Goal: Task Accomplishment & Management: Complete application form

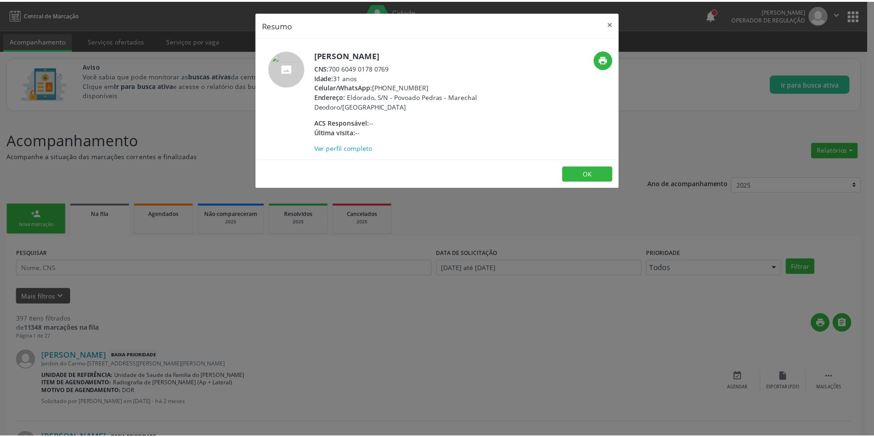
scroll to position [596, 0]
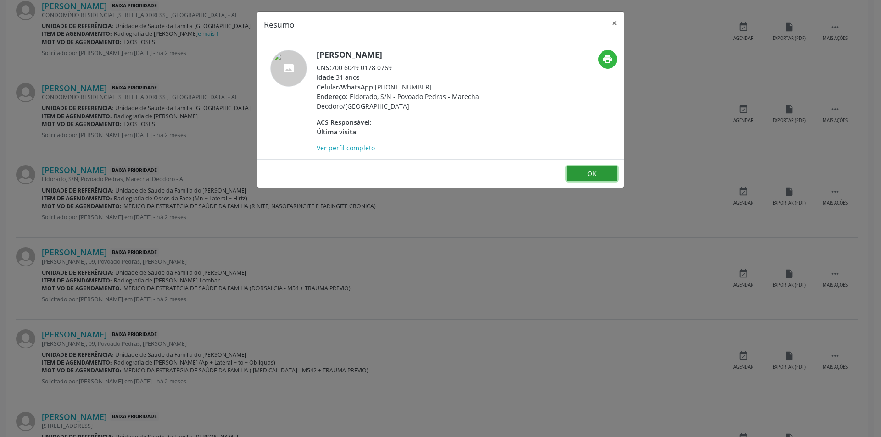
click at [597, 168] on button "OK" at bounding box center [592, 174] width 50 height 16
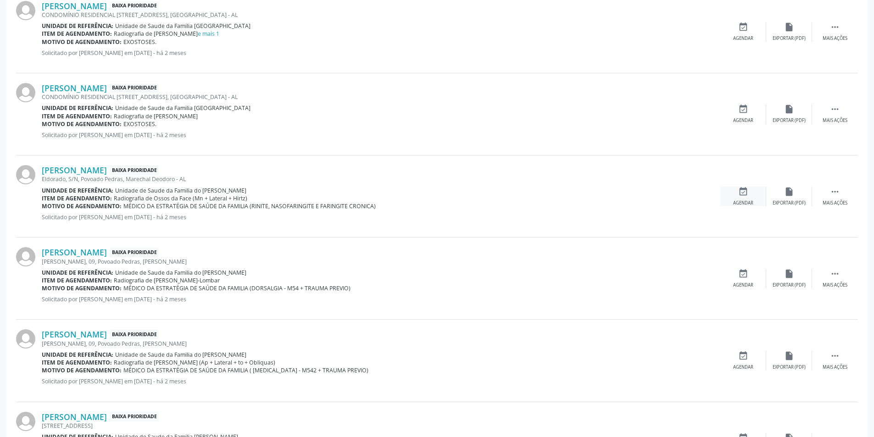
click at [747, 192] on icon "event_available" at bounding box center [743, 192] width 10 height 10
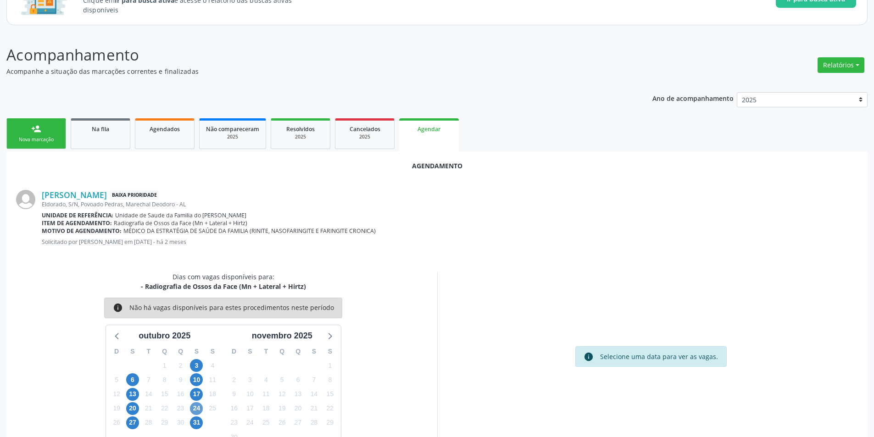
scroll to position [106, 0]
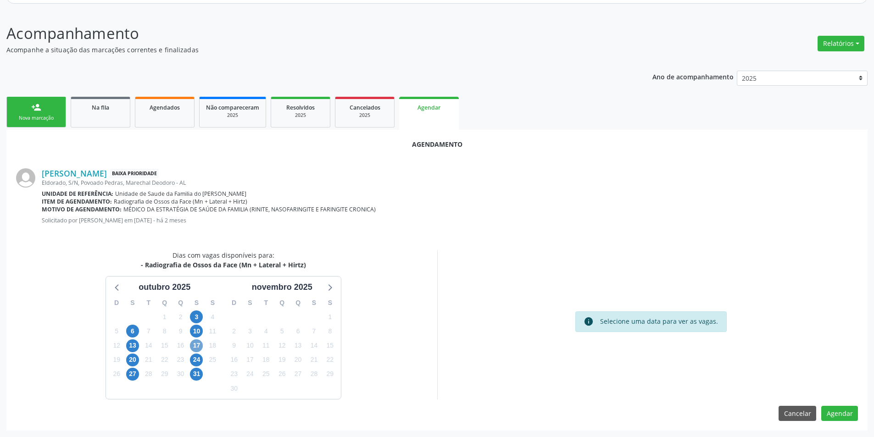
click at [196, 345] on span "17" at bounding box center [196, 346] width 13 height 13
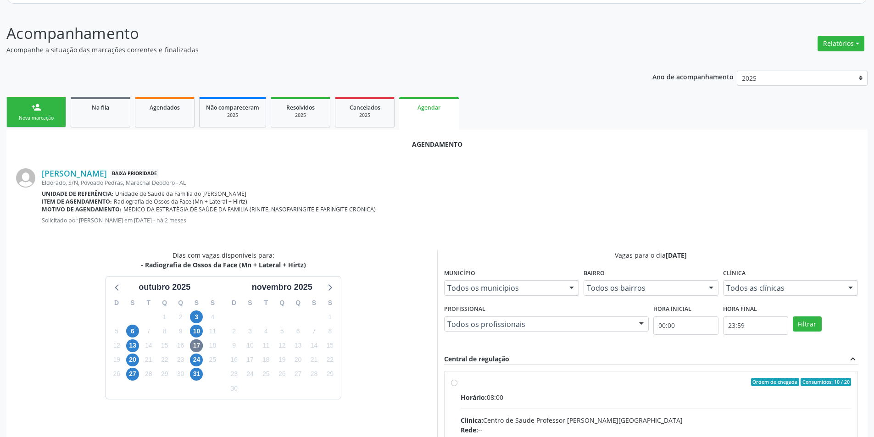
click at [453, 382] on input "Ordem de chegada Consumidos: 10 / 20 Horário: 08:00 Clínica: Centro de Saude Pr…" at bounding box center [454, 382] width 6 height 8
radio input "true"
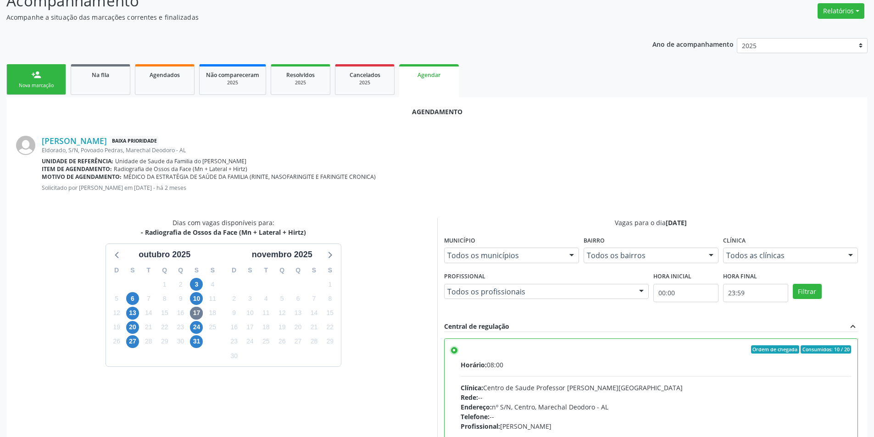
scroll to position [256, 0]
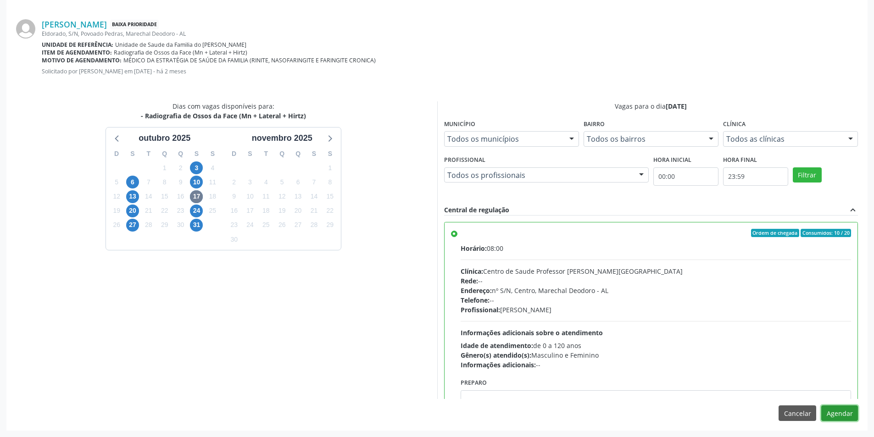
click at [841, 411] on button "Agendar" at bounding box center [839, 414] width 37 height 16
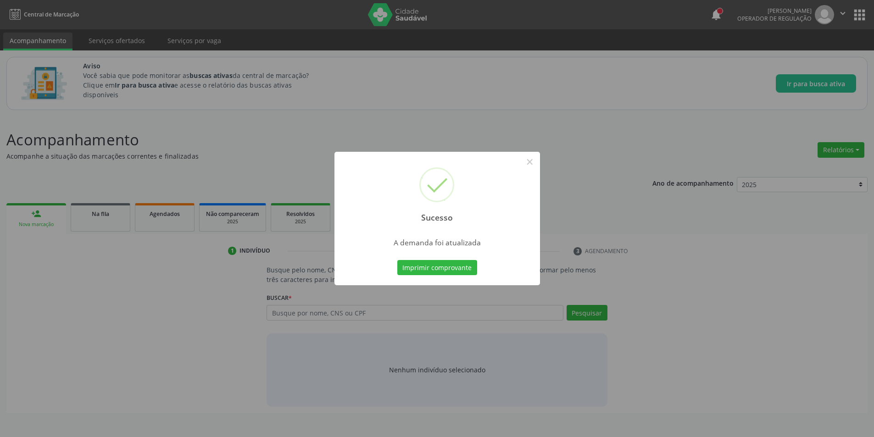
scroll to position [0, 0]
click at [533, 162] on button "×" at bounding box center [533, 162] width 16 height 16
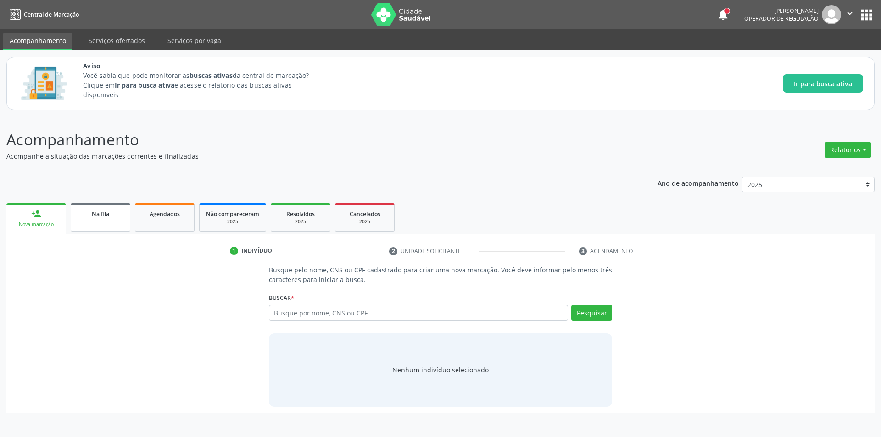
click at [99, 220] on link "Na fila" at bounding box center [101, 217] width 60 height 28
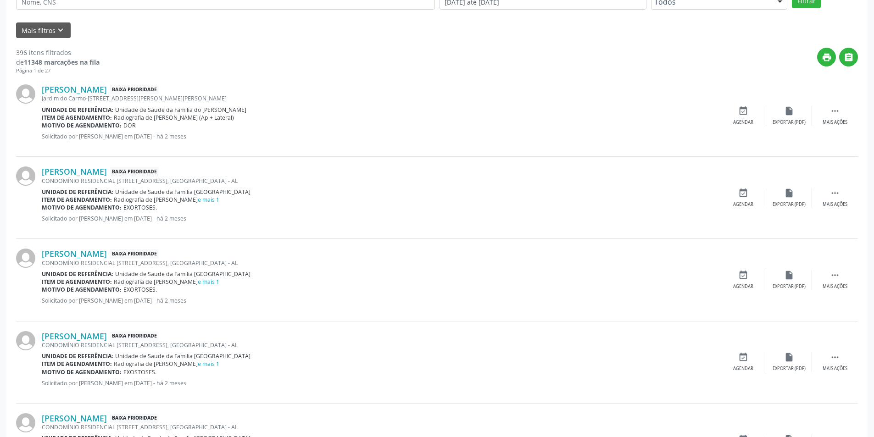
scroll to position [275, 0]
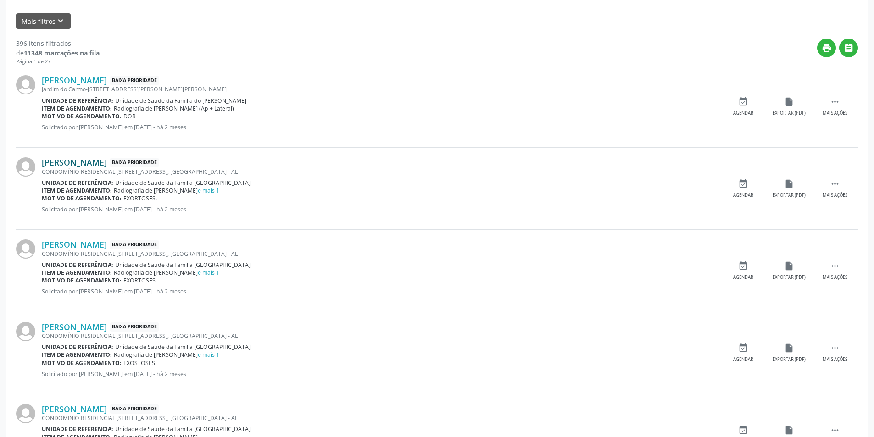
click at [107, 166] on link "[PERSON_NAME]" at bounding box center [74, 162] width 65 height 10
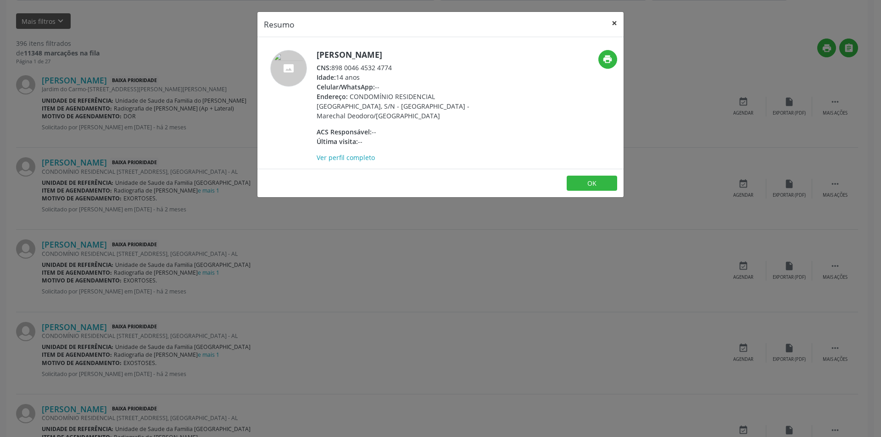
click at [610, 23] on button "×" at bounding box center [614, 23] width 18 height 22
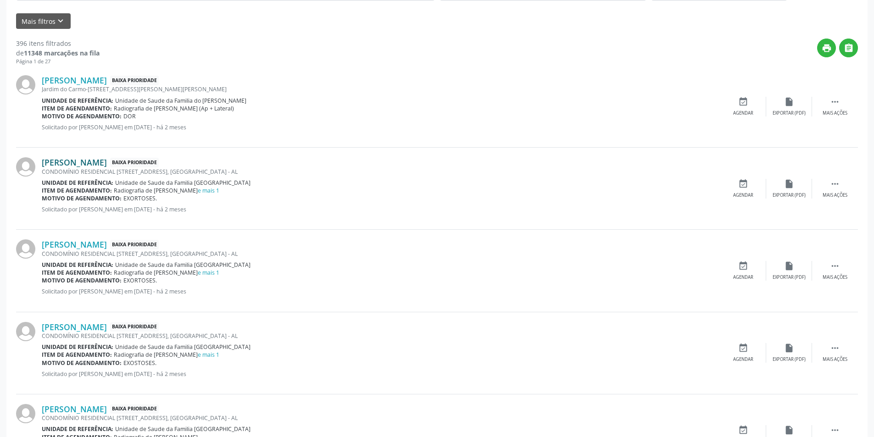
click at [107, 163] on link "[PERSON_NAME]" at bounding box center [74, 162] width 65 height 10
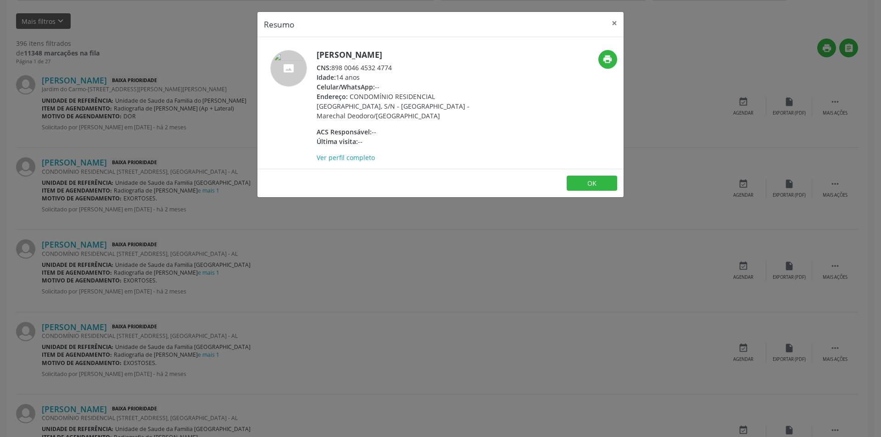
drag, startPoint x: 333, startPoint y: 65, endPoint x: 406, endPoint y: 65, distance: 73.0
click at [406, 65] on div "CNS: 898 0046 4532 4774" at bounding box center [406, 68] width 178 height 10
copy div "898 0046 4532 4774"
click at [618, 21] on button "×" at bounding box center [614, 23] width 18 height 22
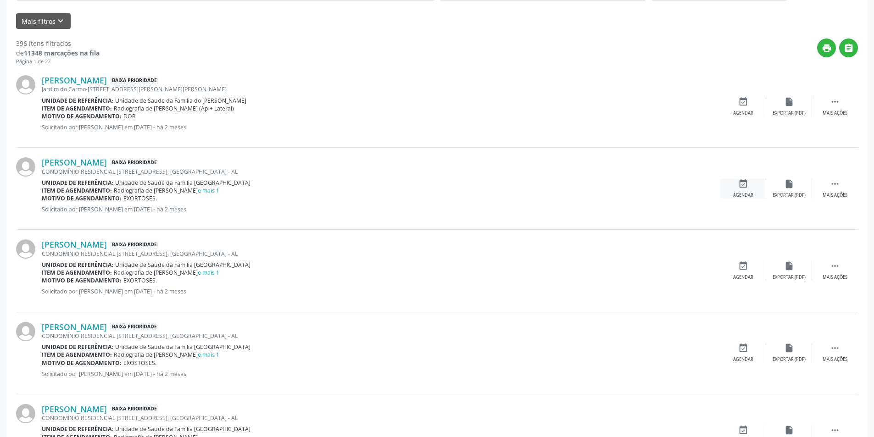
click at [738, 185] on icon "event_available" at bounding box center [743, 184] width 10 height 10
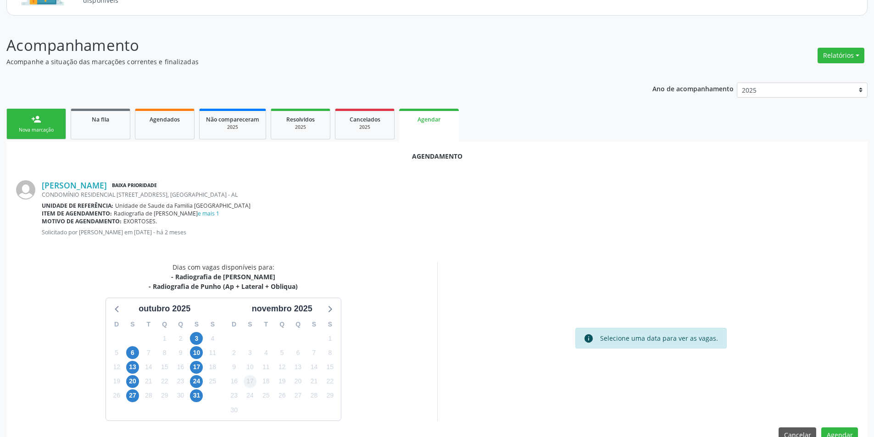
scroll to position [116, 0]
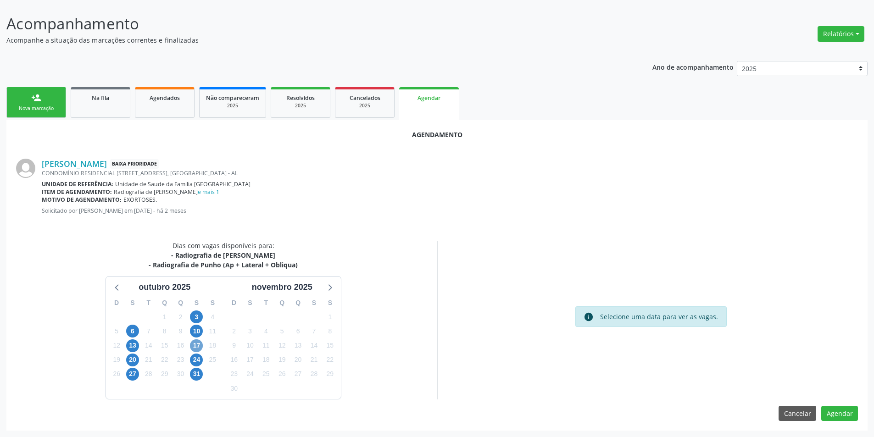
click at [197, 344] on span "17" at bounding box center [196, 346] width 13 height 13
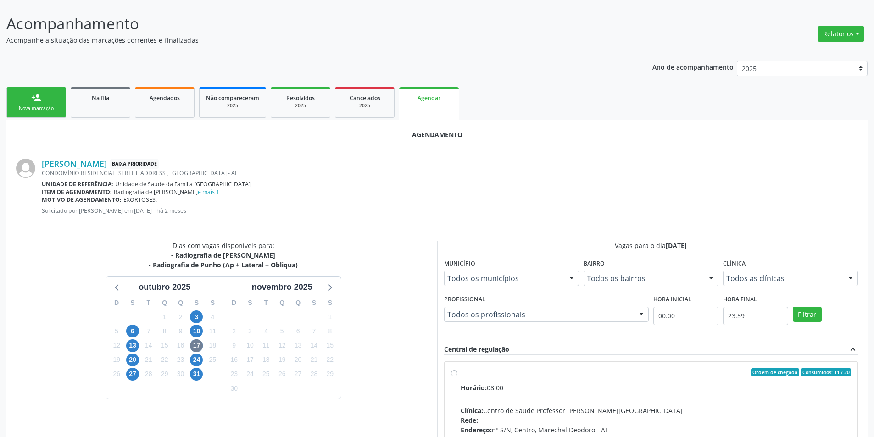
click at [461, 373] on label "Ordem de chegada Consumidos: 11 / 20 Horário: 08:00 Clínica: Centro de Saude Pr…" at bounding box center [656, 438] width 391 height 141
click at [456, 373] on input "Ordem de chegada Consumidos: 11 / 20 Horário: 08:00 Clínica: Centro de Saude Pr…" at bounding box center [454, 372] width 6 height 8
radio input "true"
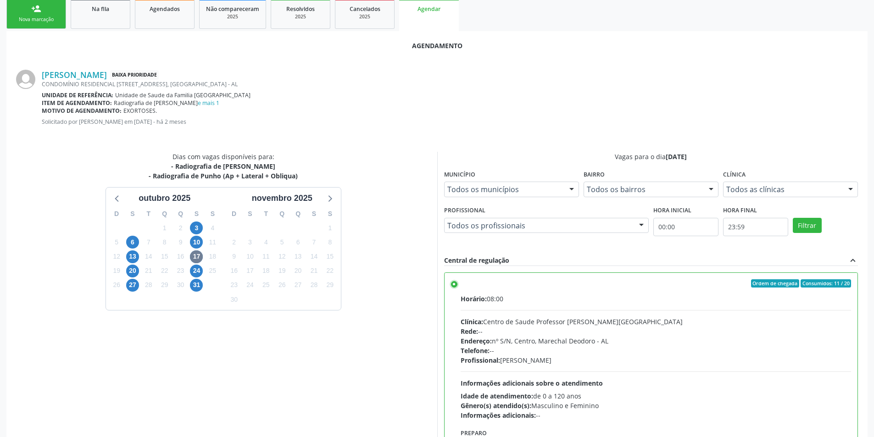
scroll to position [256, 0]
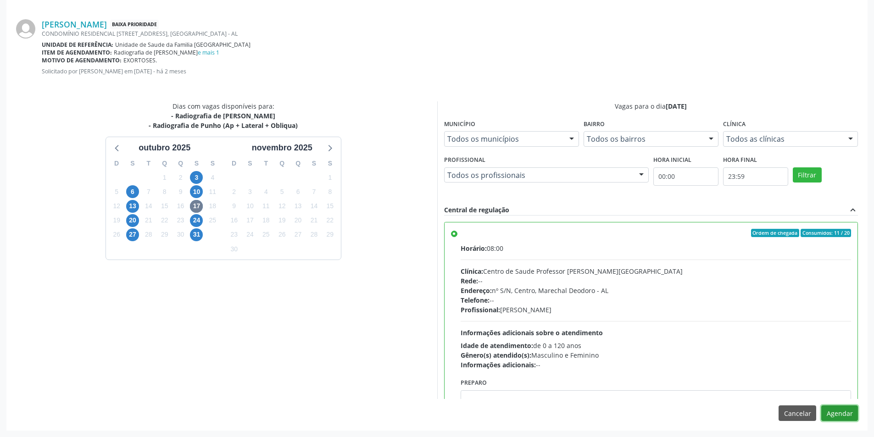
click at [855, 412] on button "Agendar" at bounding box center [839, 414] width 37 height 16
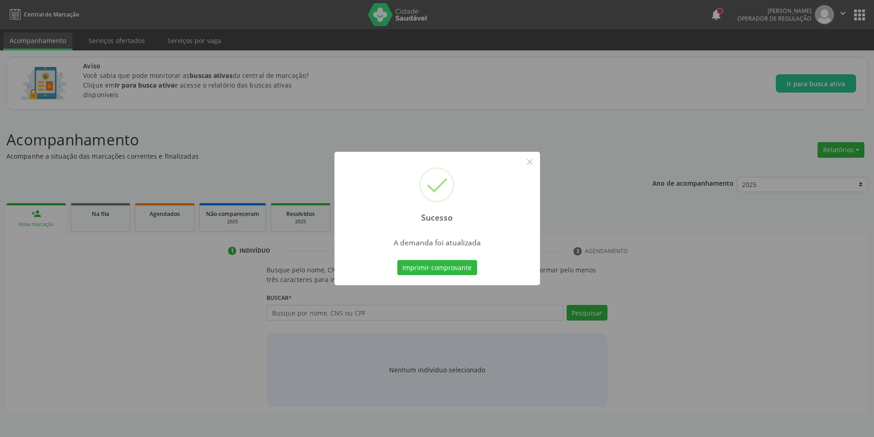
scroll to position [0, 0]
click at [531, 162] on button "×" at bounding box center [533, 162] width 16 height 16
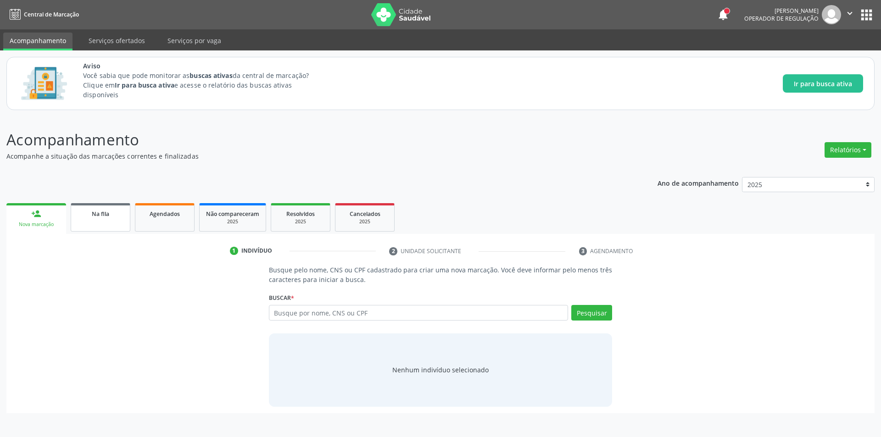
click at [112, 222] on link "Na fila" at bounding box center [101, 217] width 60 height 28
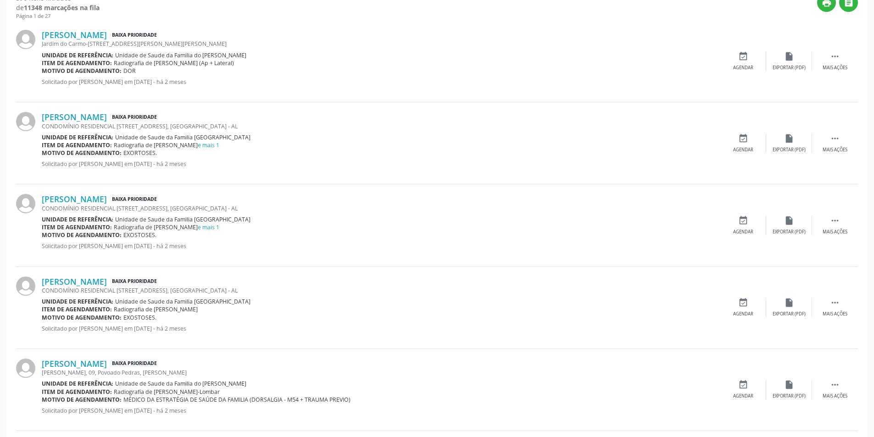
scroll to position [321, 0]
click at [741, 138] on icon "event_available" at bounding box center [743, 138] width 10 height 10
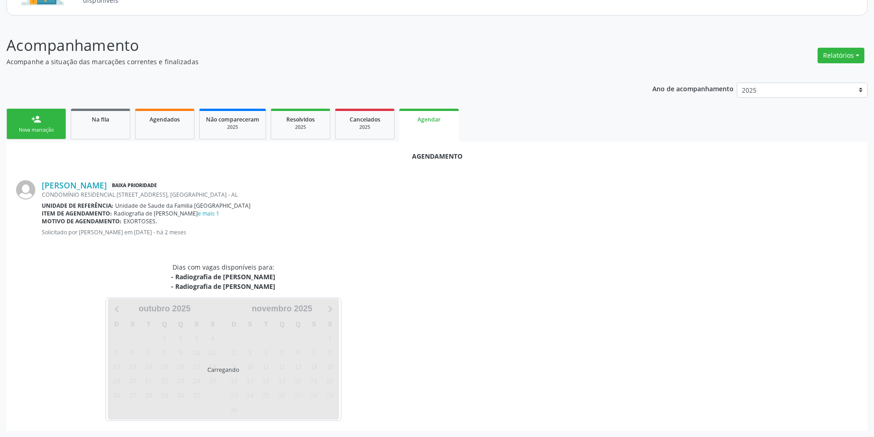
scroll to position [116, 0]
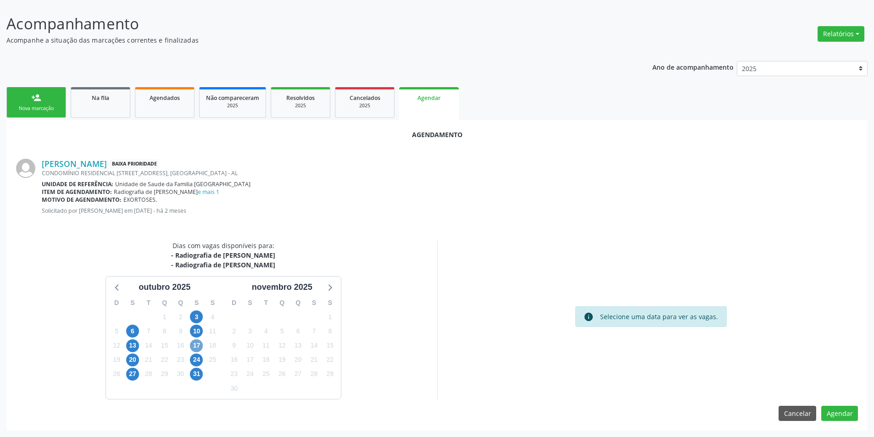
click at [200, 343] on span "17" at bounding box center [196, 346] width 13 height 13
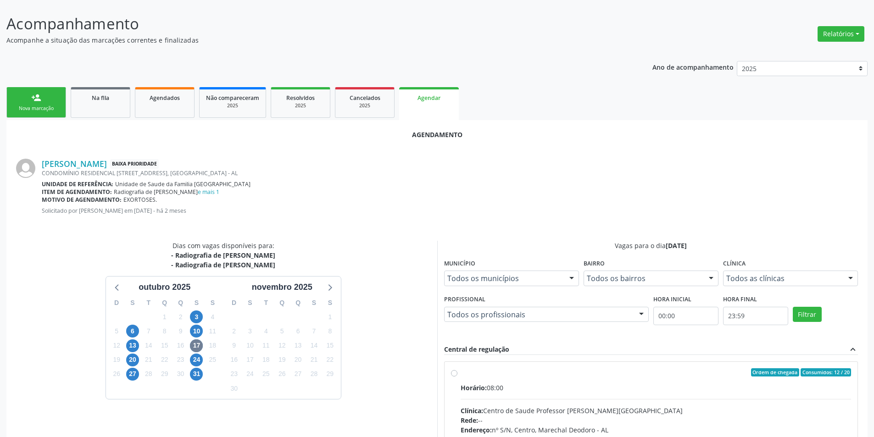
click at [461, 373] on label "Ordem de chegada Consumidos: 12 / 20 Horário: 08:00 Clínica: Centro de Saude Pr…" at bounding box center [656, 438] width 391 height 141
click at [452, 373] on input "Ordem de chegada Consumidos: 12 / 20 Horário: 08:00 Clínica: Centro de Saude Pr…" at bounding box center [454, 372] width 6 height 8
radio input "true"
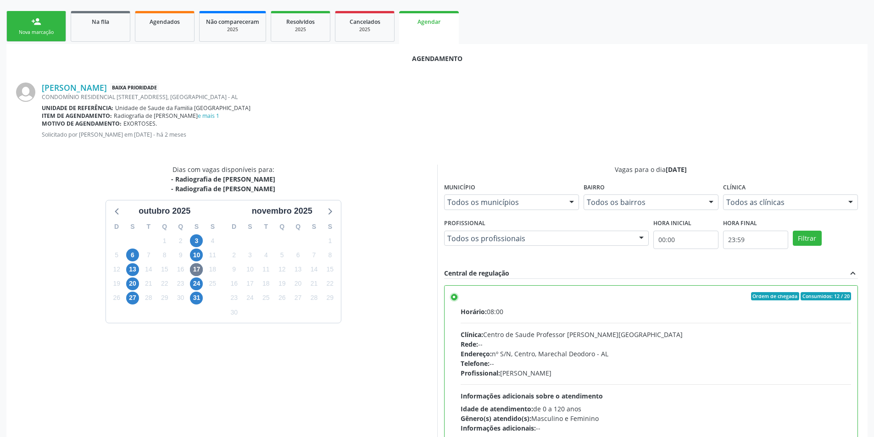
scroll to position [256, 0]
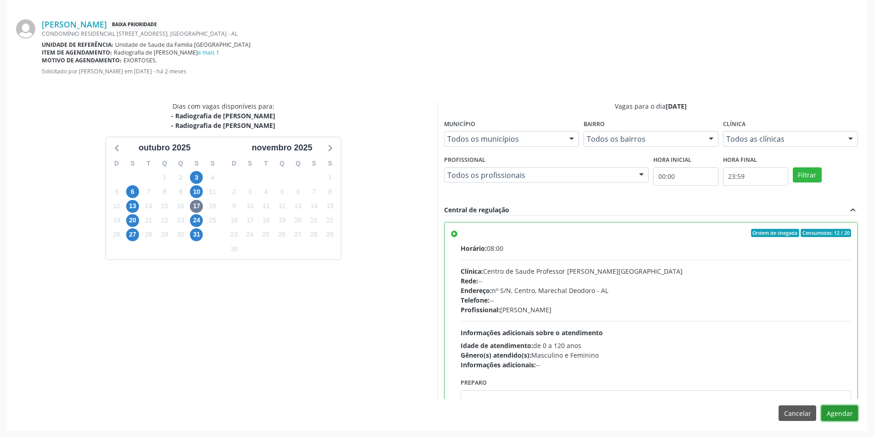
click at [842, 417] on button "Agendar" at bounding box center [839, 414] width 37 height 16
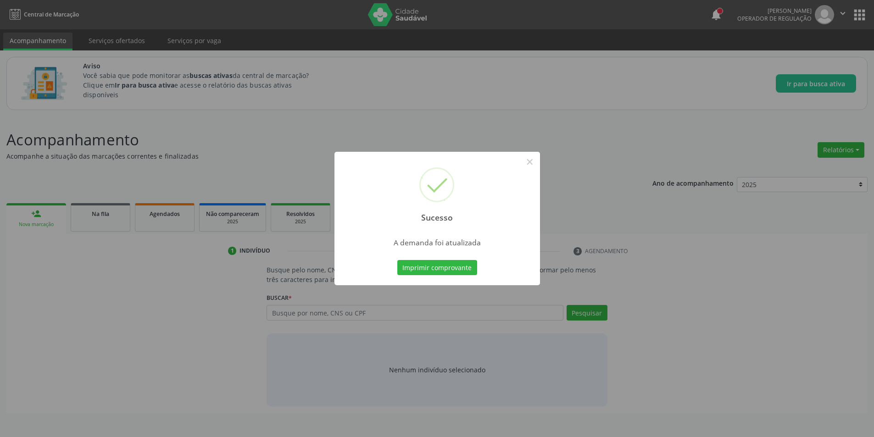
scroll to position [0, 0]
click at [535, 163] on button "×" at bounding box center [533, 162] width 16 height 16
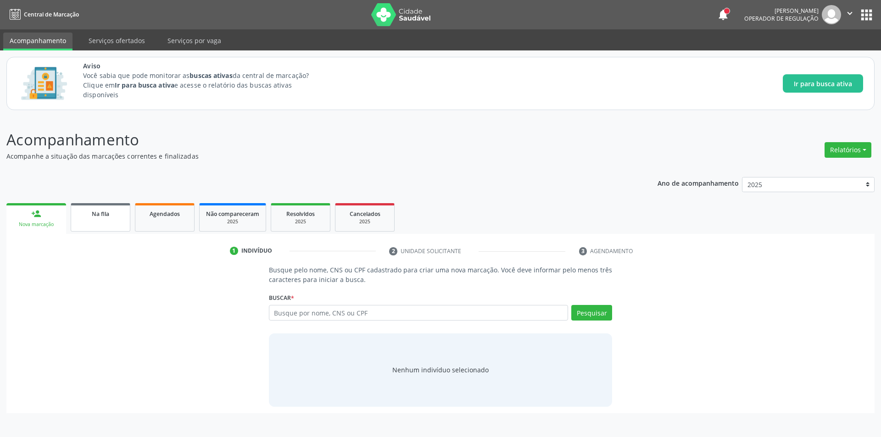
click at [106, 223] on link "Na fila" at bounding box center [101, 217] width 60 height 28
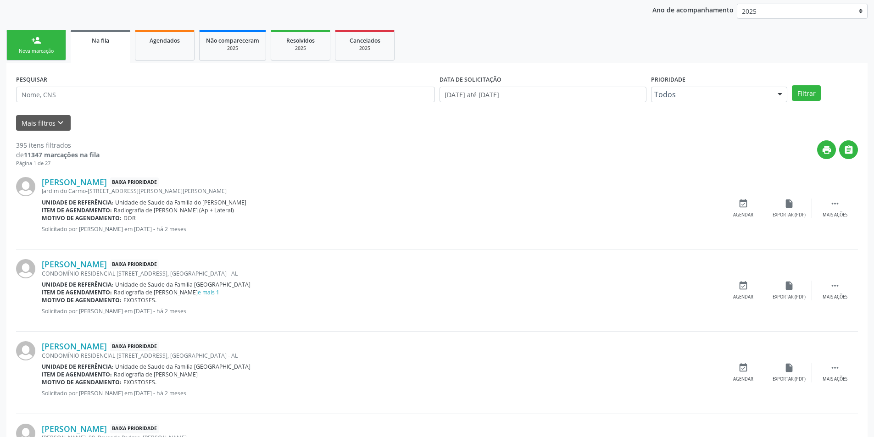
scroll to position [275, 0]
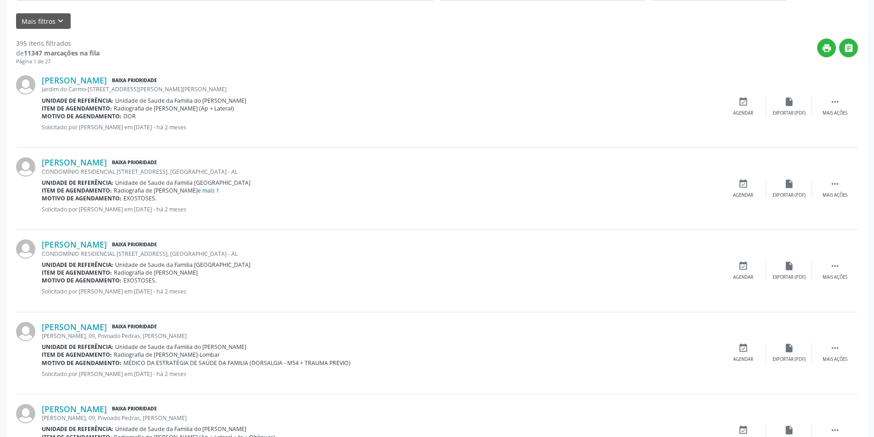
click at [198, 192] on link "e mais 1" at bounding box center [209, 191] width 22 height 8
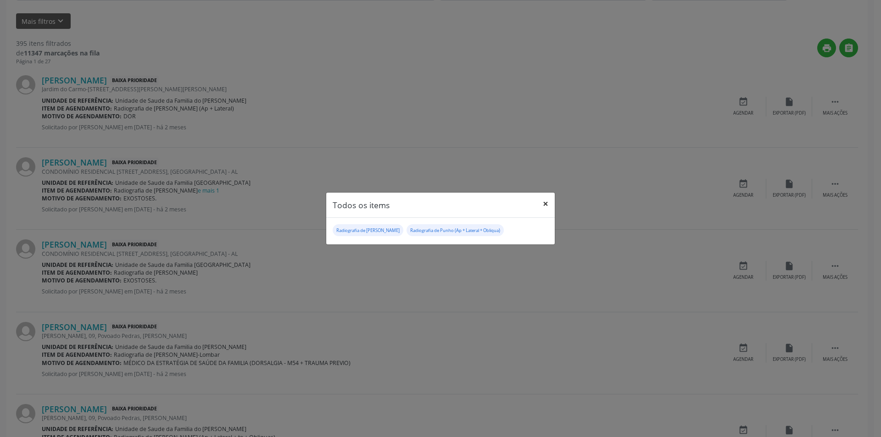
click at [543, 204] on button "×" at bounding box center [545, 204] width 18 height 22
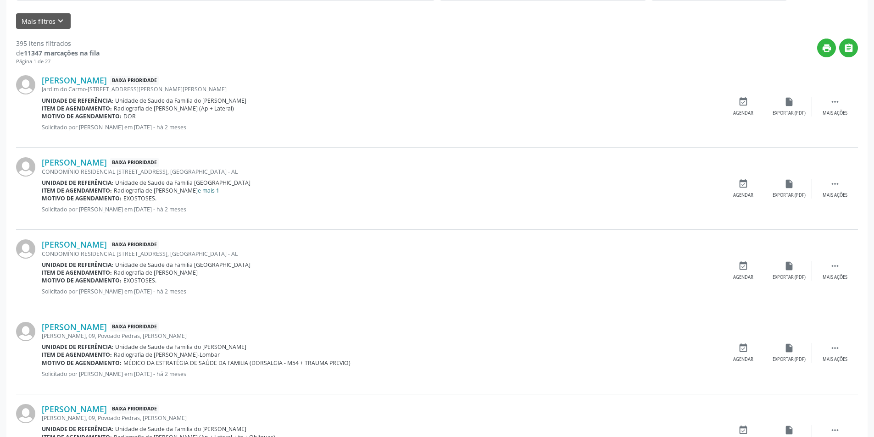
click at [198, 189] on link "e mais 1" at bounding box center [209, 191] width 22 height 8
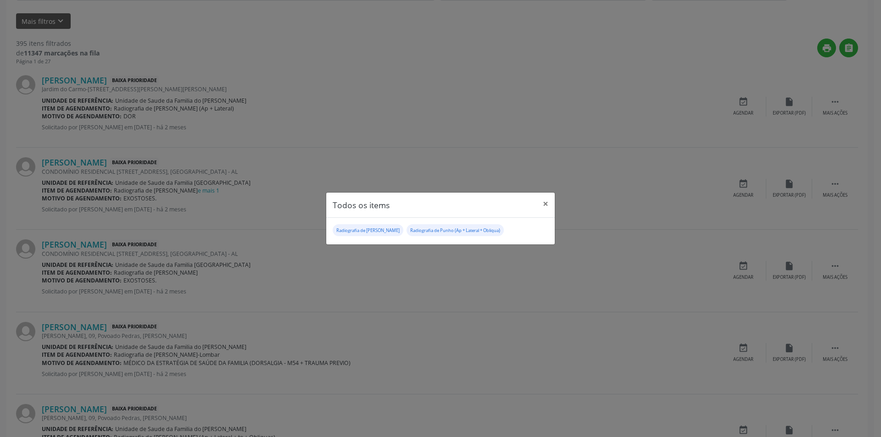
click at [472, 162] on div "Todos os items × Radiografia de Braco Radiografia de Punho (Ap + Lateral + Obli…" at bounding box center [440, 218] width 881 height 437
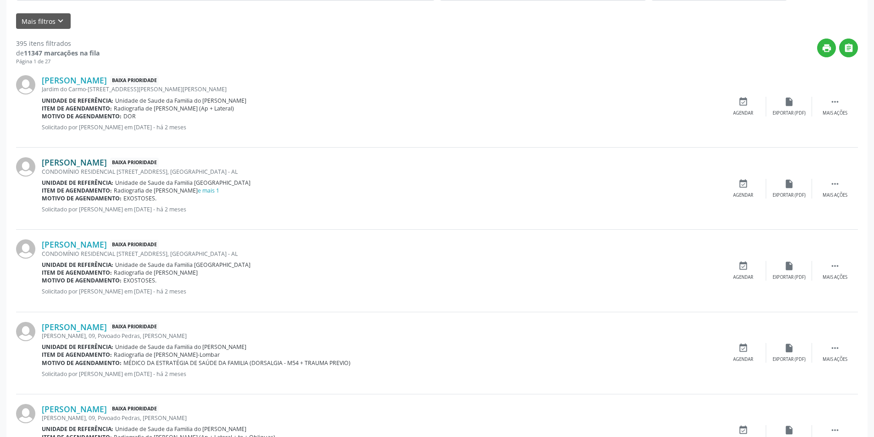
click at [102, 162] on link "[PERSON_NAME]" at bounding box center [74, 162] width 65 height 10
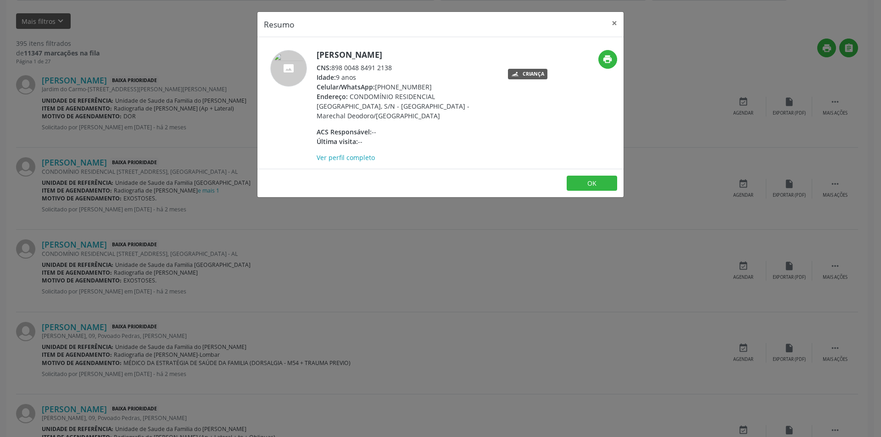
drag, startPoint x: 334, startPoint y: 67, endPoint x: 406, endPoint y: 68, distance: 72.5
click at [406, 68] on div "CNS: 898 0048 8491 2138" at bounding box center [406, 68] width 178 height 10
copy div "898 0048 8491 2138"
click at [607, 176] on button "OK" at bounding box center [592, 184] width 50 height 16
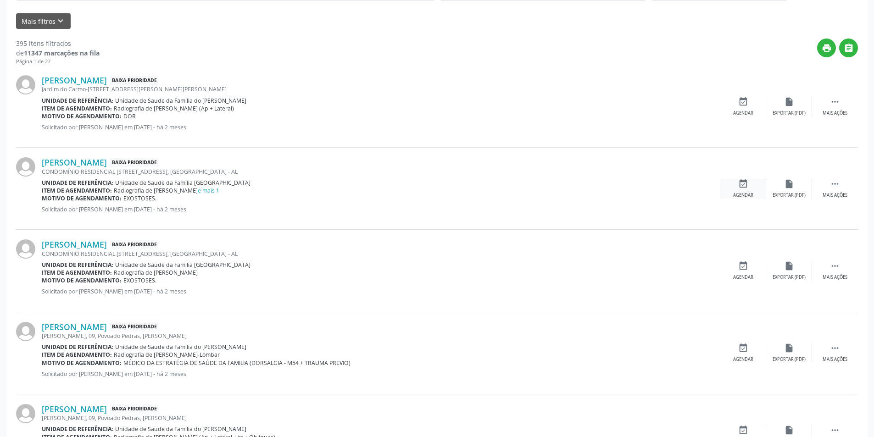
click at [739, 189] on icon "event_available" at bounding box center [743, 184] width 10 height 10
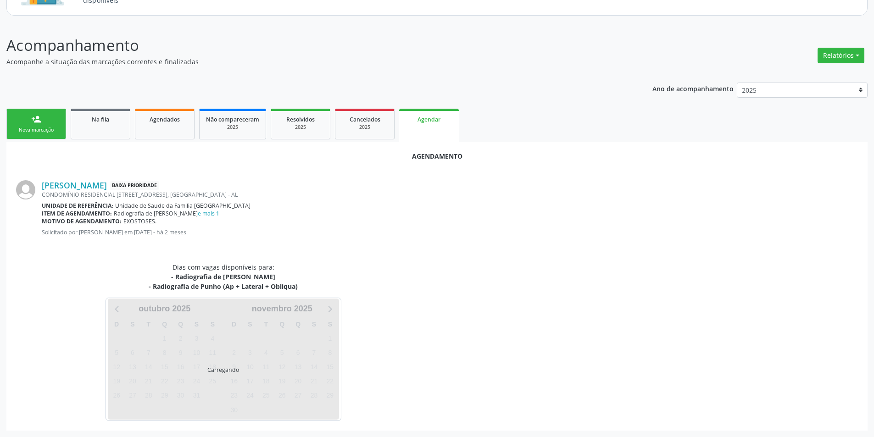
scroll to position [116, 0]
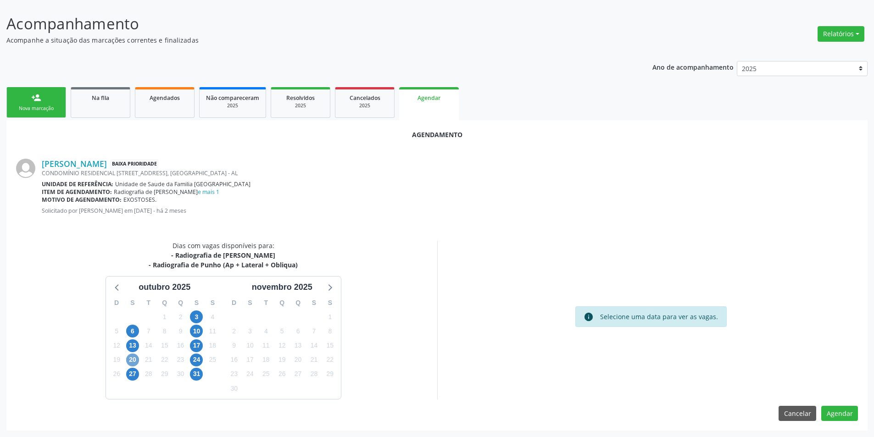
click at [134, 360] on span "20" at bounding box center [132, 360] width 13 height 13
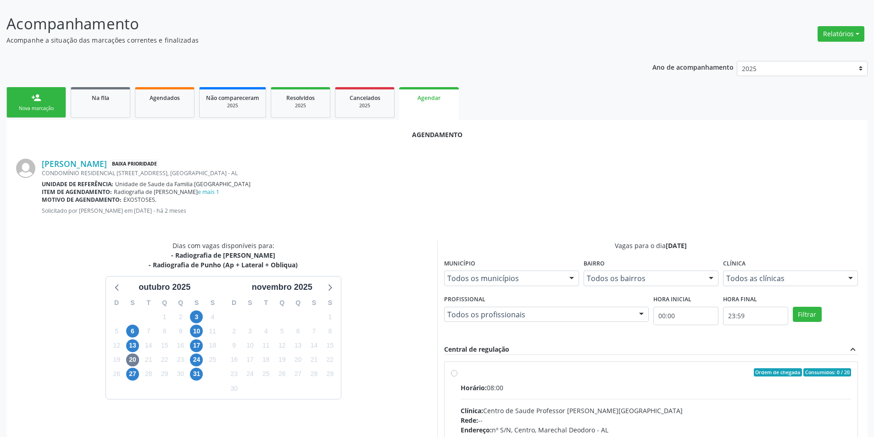
click at [461, 371] on label "Ordem de chegada Consumidos: 0 / 20 Horário: 08:00 Clínica: Centro de Saude Pro…" at bounding box center [656, 438] width 391 height 141
click at [452, 371] on input "Ordem de chegada Consumidos: 0 / 20 Horário: 08:00 Clínica: Centro de Saude Pro…" at bounding box center [454, 372] width 6 height 8
radio input "true"
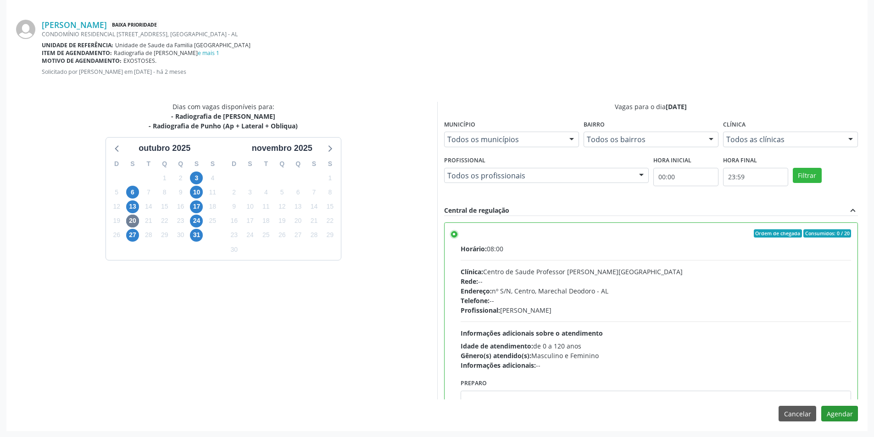
scroll to position [256, 0]
click at [841, 414] on button "Agendar" at bounding box center [839, 414] width 37 height 16
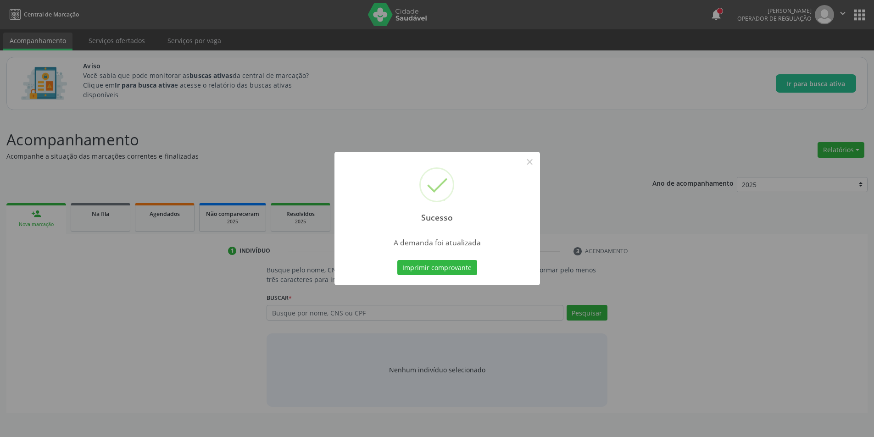
scroll to position [0, 0]
drag, startPoint x: 530, startPoint y: 161, endPoint x: 487, endPoint y: 173, distance: 45.3
click at [530, 162] on button "×" at bounding box center [533, 162] width 16 height 16
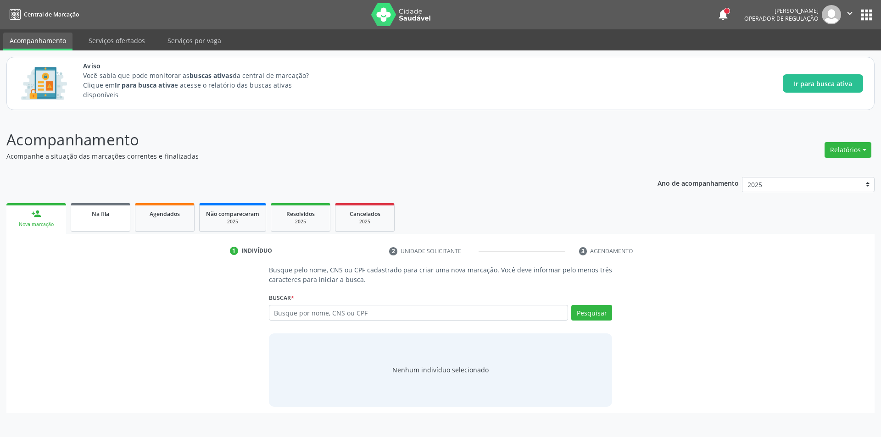
click at [117, 218] on div "Na fila" at bounding box center [101, 214] width 46 height 10
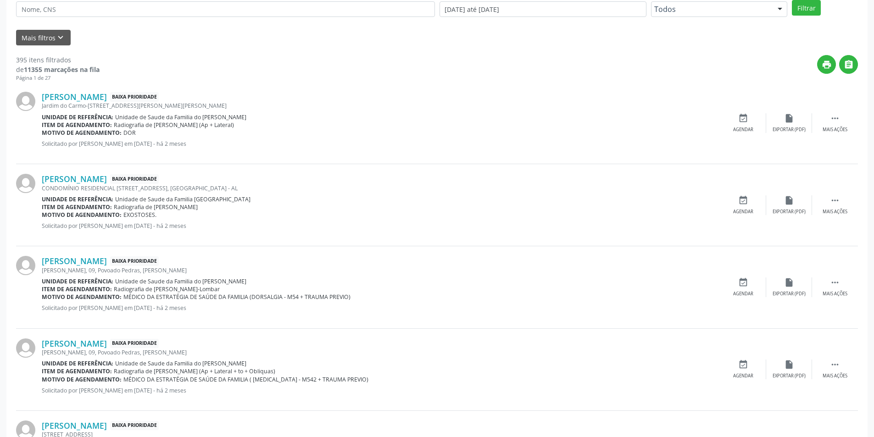
scroll to position [275, 0]
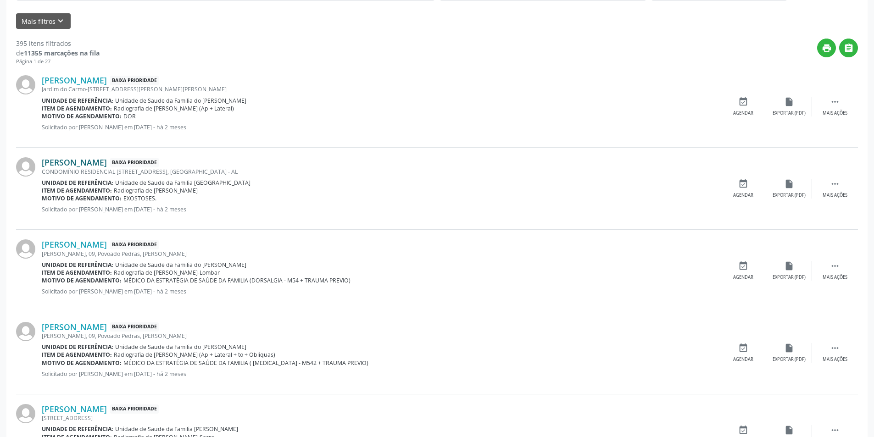
click at [107, 163] on link "[PERSON_NAME]" at bounding box center [74, 162] width 65 height 10
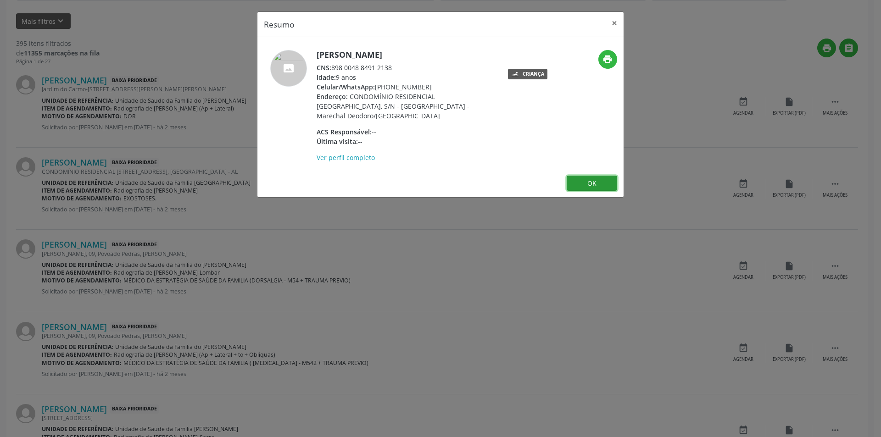
click at [580, 176] on button "OK" at bounding box center [592, 184] width 50 height 16
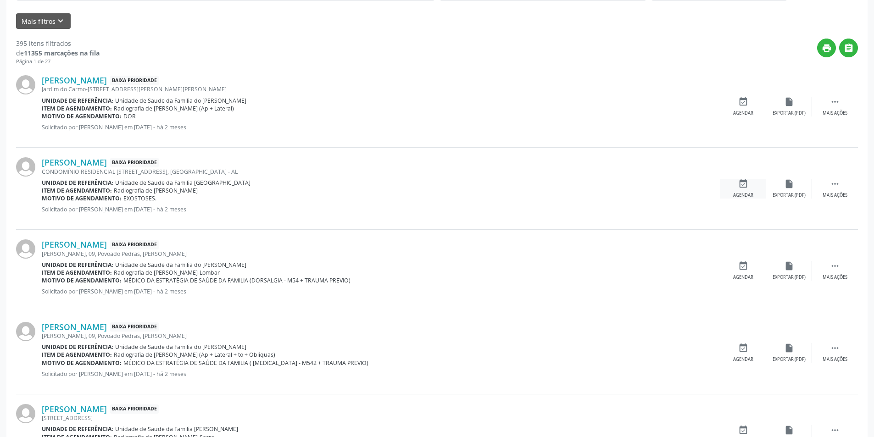
click at [739, 187] on icon "event_available" at bounding box center [743, 184] width 10 height 10
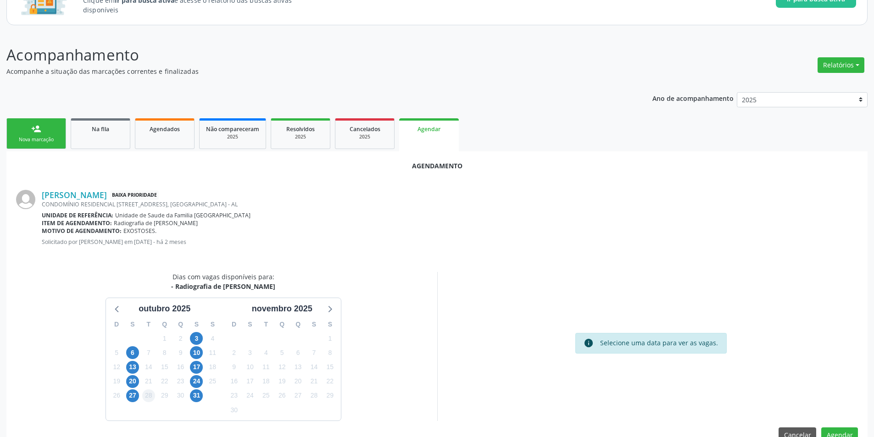
scroll to position [106, 0]
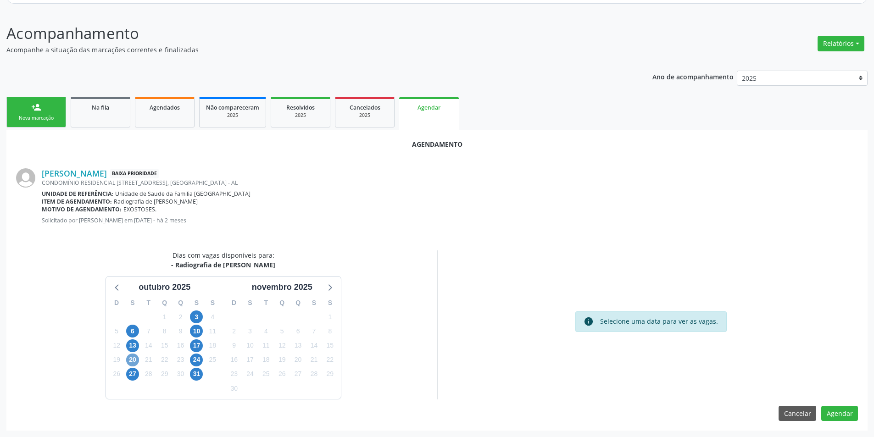
click at [131, 359] on span "20" at bounding box center [132, 360] width 13 height 13
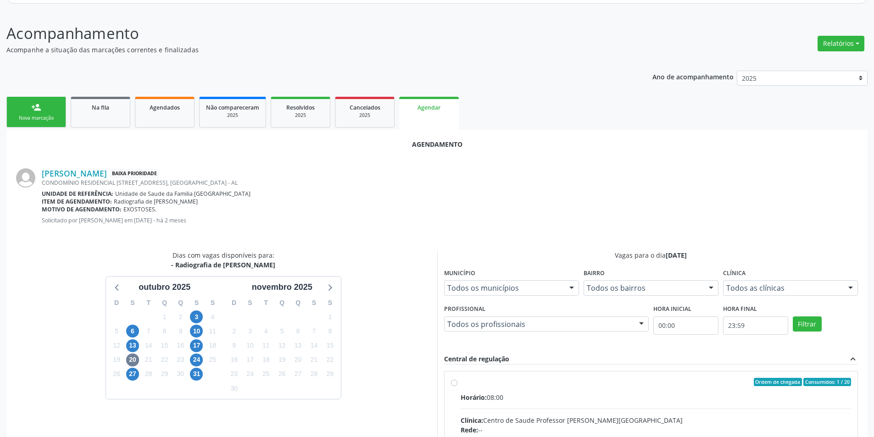
click at [453, 383] on input "Ordem de chegada Consumidos: 1 / 20 Horário: 08:00 Clínica: Centro de Saude Pro…" at bounding box center [454, 382] width 6 height 8
radio input "true"
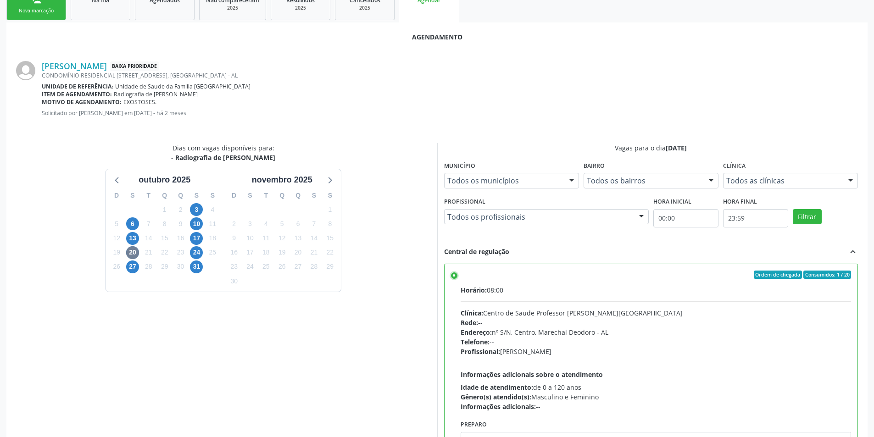
scroll to position [256, 0]
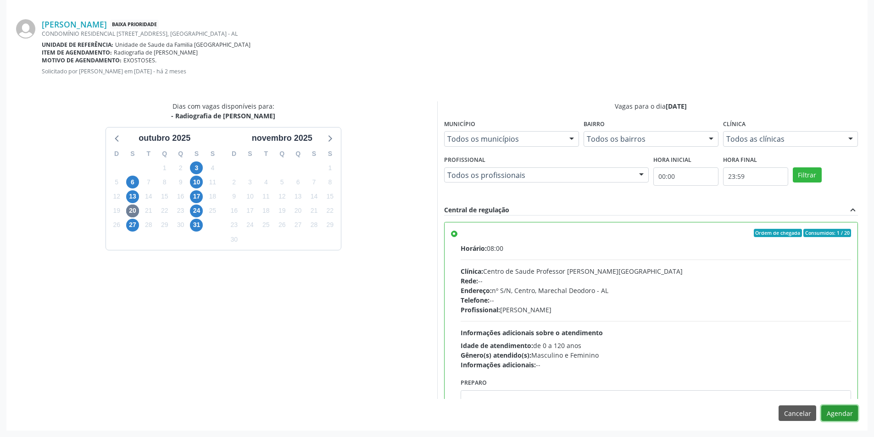
click at [846, 413] on button "Agendar" at bounding box center [839, 414] width 37 height 16
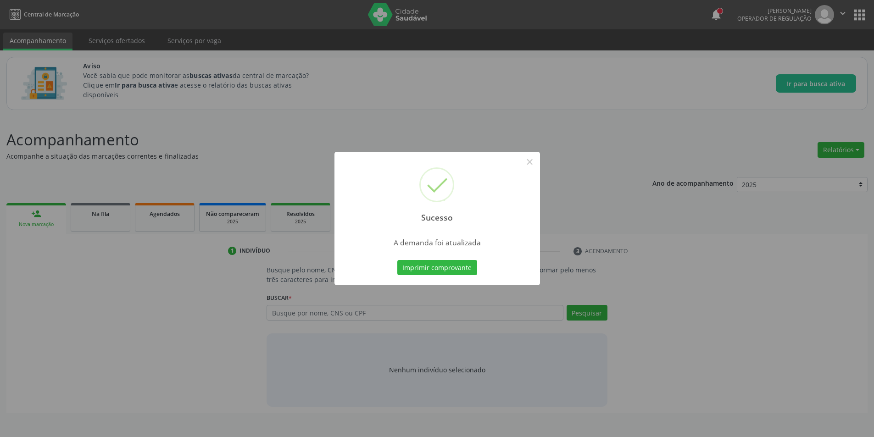
scroll to position [0, 0]
click at [534, 163] on button "×" at bounding box center [533, 162] width 16 height 16
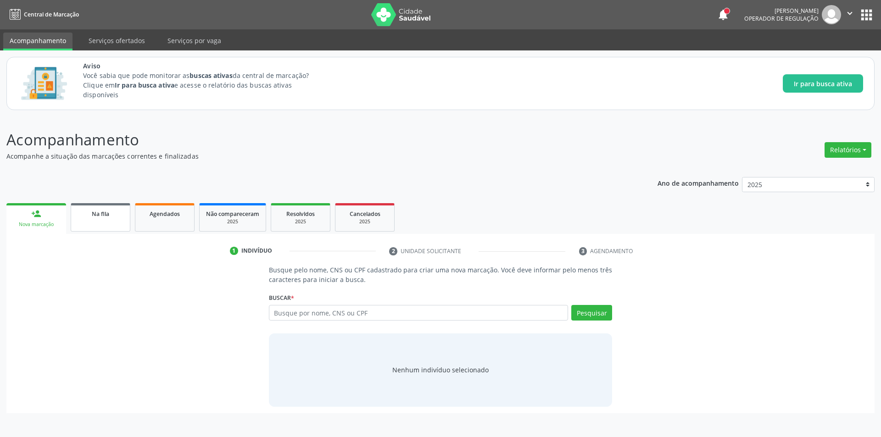
click at [95, 216] on span "Na fila" at bounding box center [100, 214] width 17 height 8
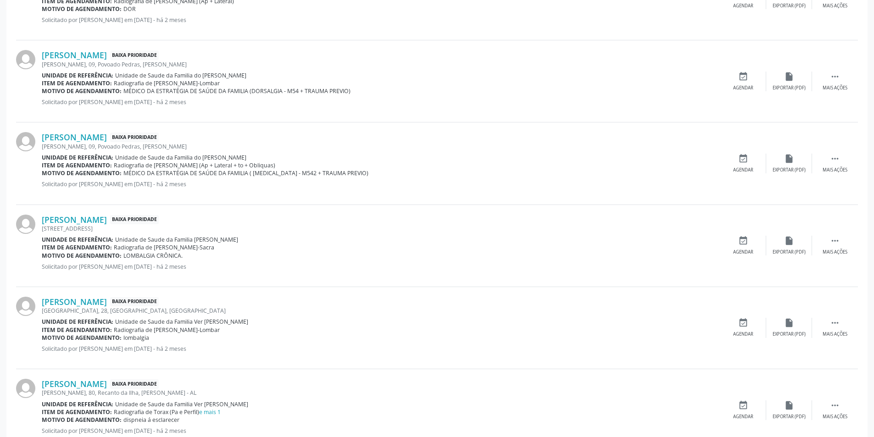
scroll to position [413, 0]
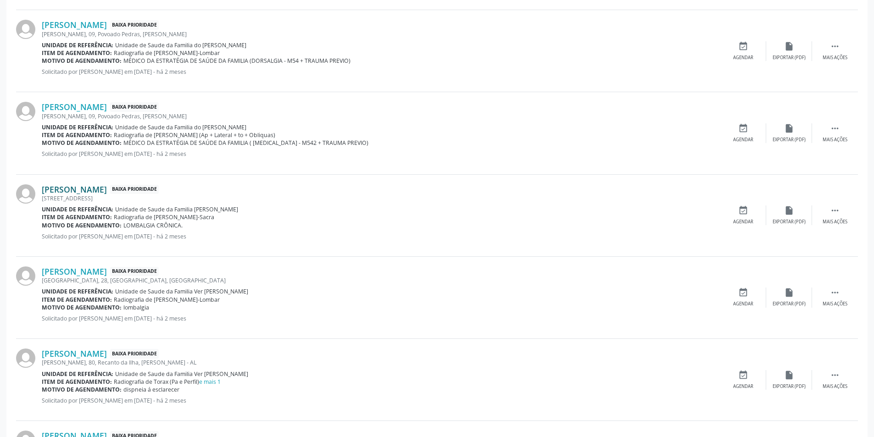
click at [98, 192] on link "[PERSON_NAME]" at bounding box center [74, 189] width 65 height 10
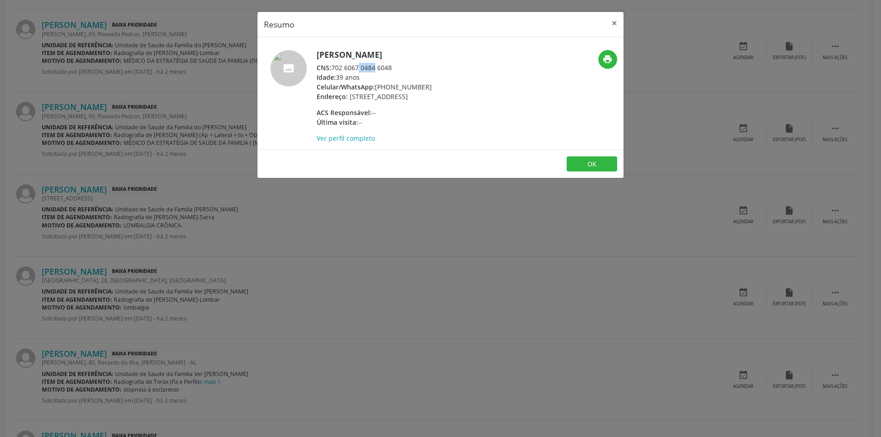
drag, startPoint x: 335, startPoint y: 66, endPoint x: 351, endPoint y: 66, distance: 15.6
click at [351, 66] on div "CNS: 702 6067 0484 6048" at bounding box center [374, 68] width 115 height 10
drag, startPoint x: 331, startPoint y: 67, endPoint x: 386, endPoint y: 66, distance: 54.6
click at [407, 67] on div "CNS: 702 6067 0484 6048" at bounding box center [374, 68] width 115 height 10
click at [342, 67] on div "CNS: 702 6067 0484 6048" at bounding box center [374, 68] width 115 height 10
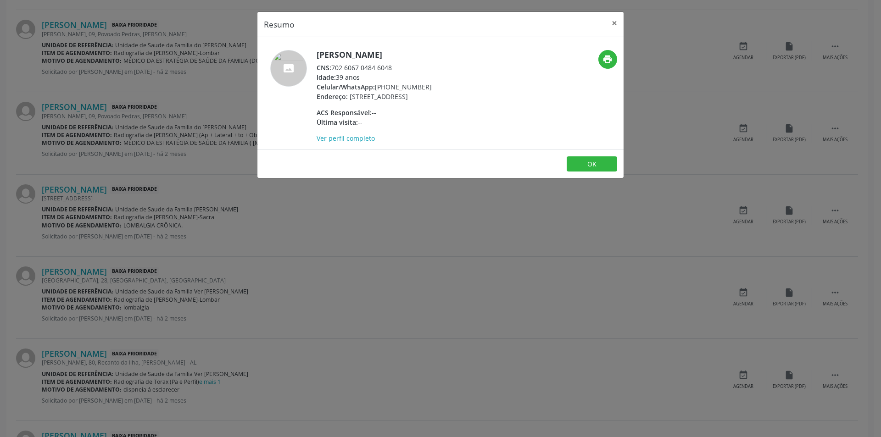
drag, startPoint x: 332, startPoint y: 68, endPoint x: 407, endPoint y: 65, distance: 74.4
click at [407, 65] on div "CNS: 702 6067 0484 6048" at bounding box center [374, 68] width 115 height 10
copy div "702 6067 0484 6048"
click at [590, 172] on button "OK" at bounding box center [592, 164] width 50 height 16
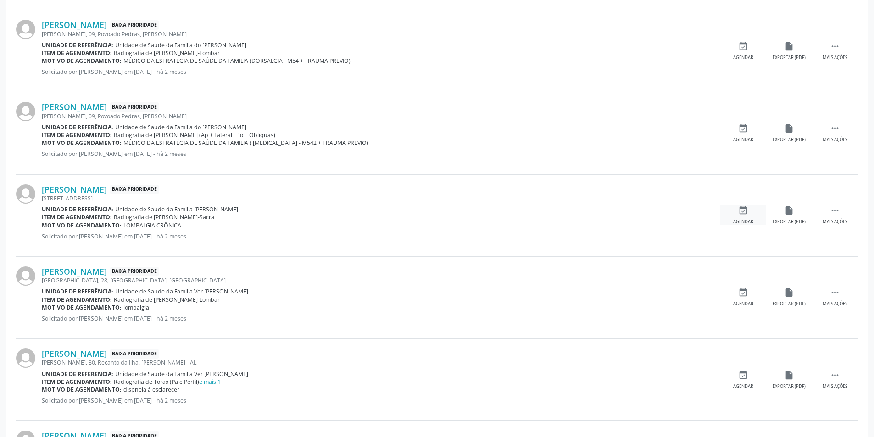
click at [735, 217] on div "event_available Agendar" at bounding box center [743, 216] width 46 height 20
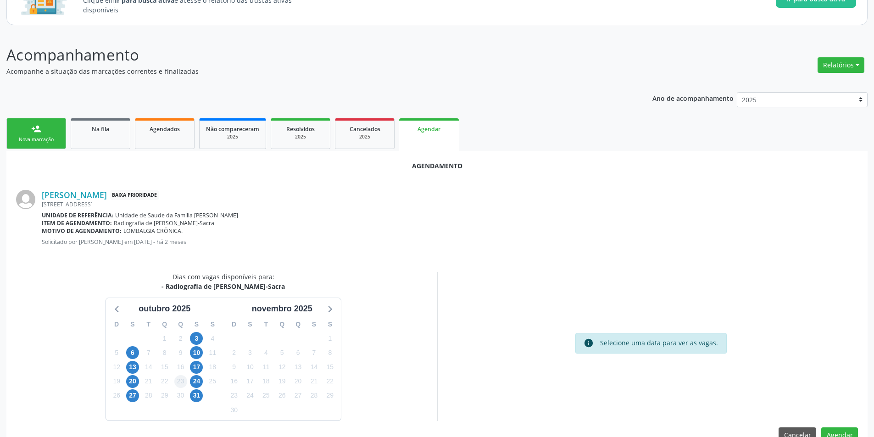
scroll to position [106, 0]
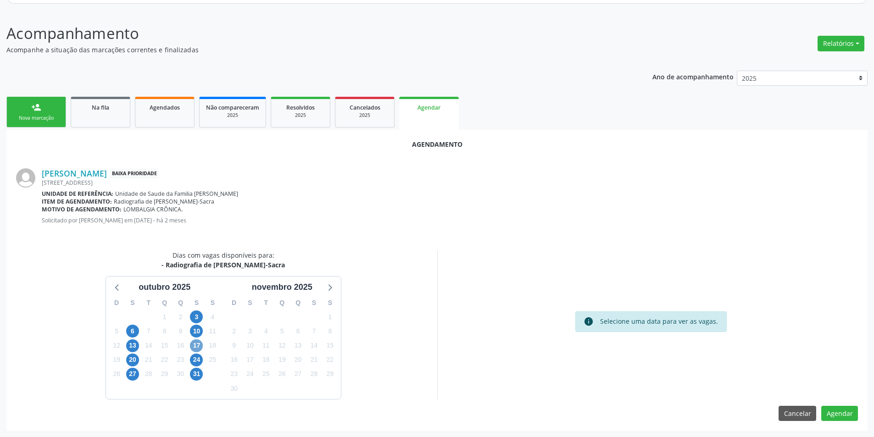
click at [197, 345] on span "17" at bounding box center [196, 346] width 13 height 13
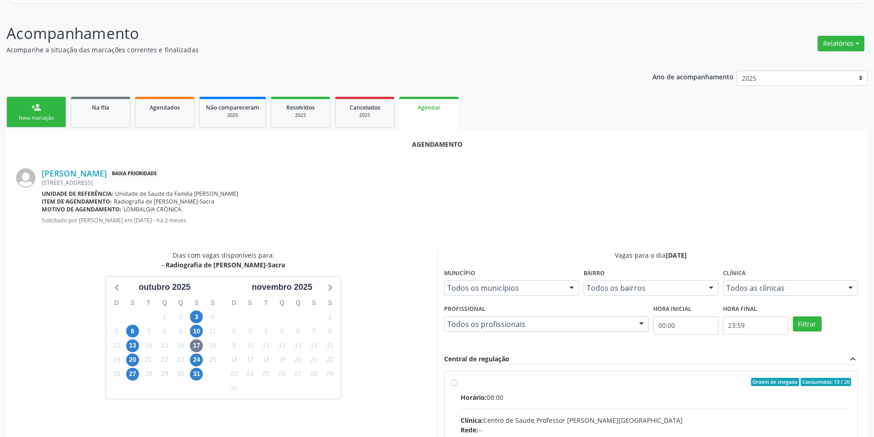
click at [454, 383] on input "Ordem de chegada Consumidos: 13 / 20 Horário: 08:00 Clínica: Centro de Saude Pr…" at bounding box center [454, 382] width 6 height 8
radio input "true"
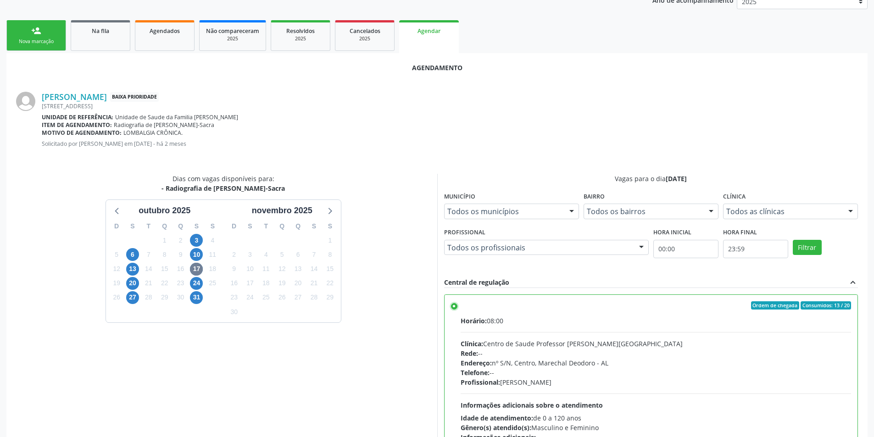
scroll to position [256, 0]
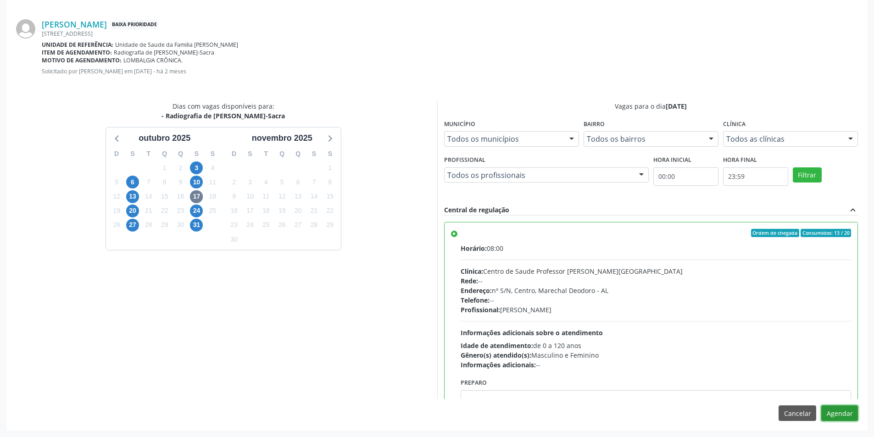
click at [838, 413] on button "Agendar" at bounding box center [839, 414] width 37 height 16
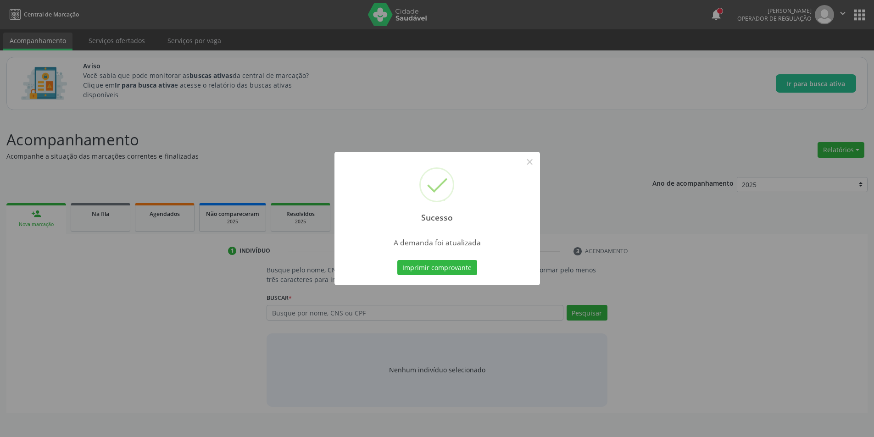
scroll to position [0, 0]
click at [539, 163] on button "×" at bounding box center [533, 162] width 16 height 16
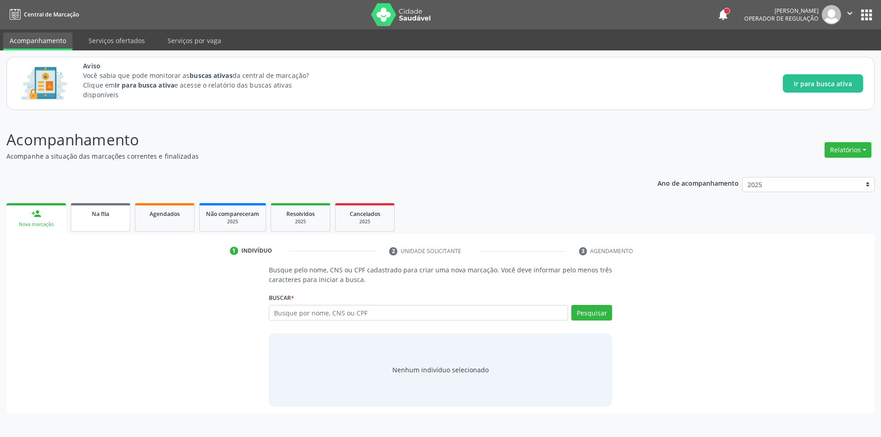
click at [118, 217] on div "Na fila" at bounding box center [101, 214] width 46 height 10
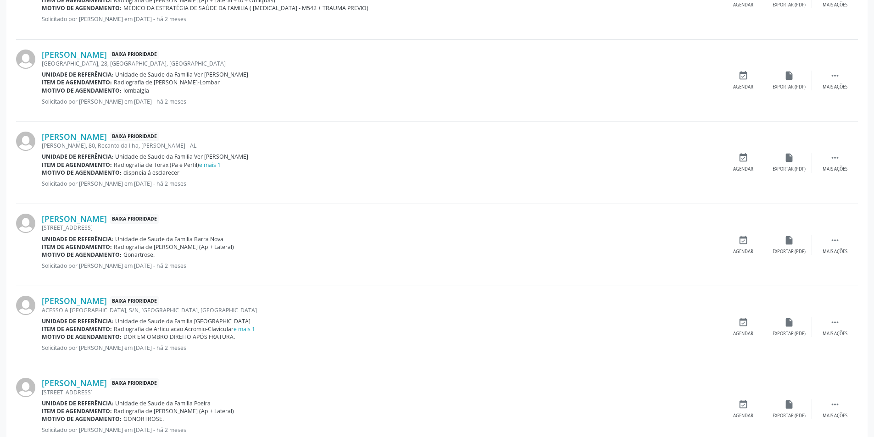
scroll to position [596, 0]
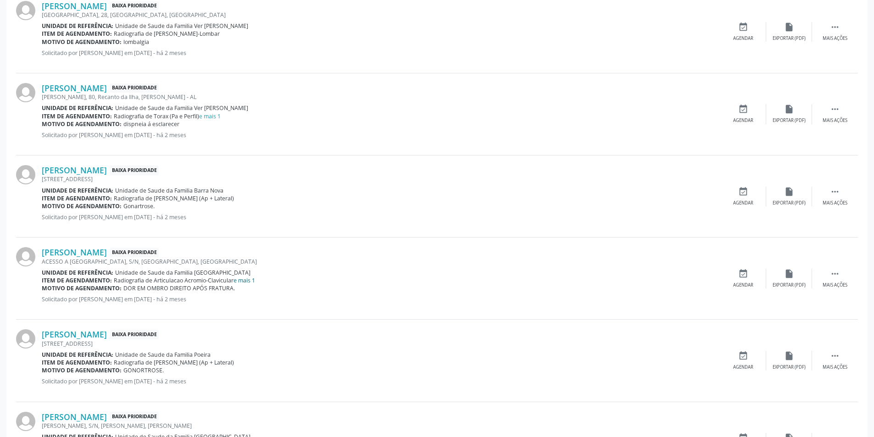
click at [246, 278] on link "e mais 1" at bounding box center [245, 281] width 22 height 8
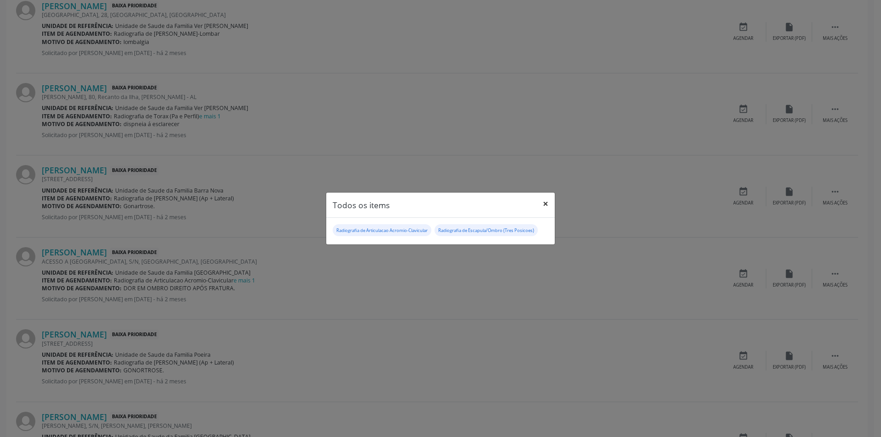
click at [546, 202] on button "×" at bounding box center [545, 204] width 18 height 22
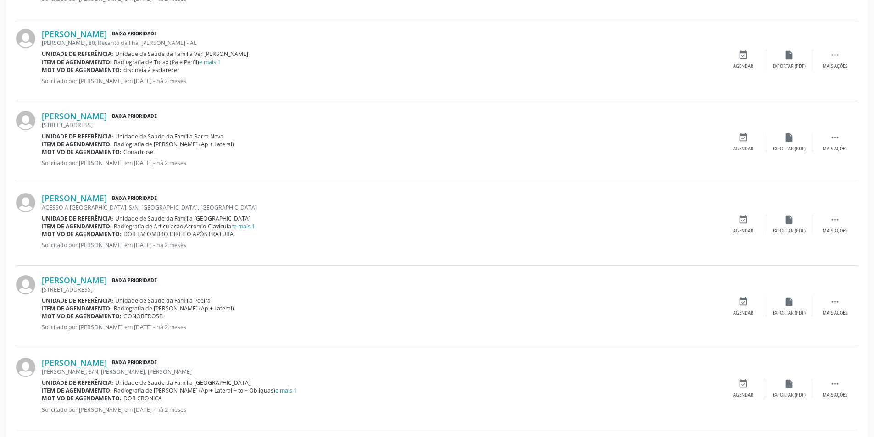
scroll to position [734, 0]
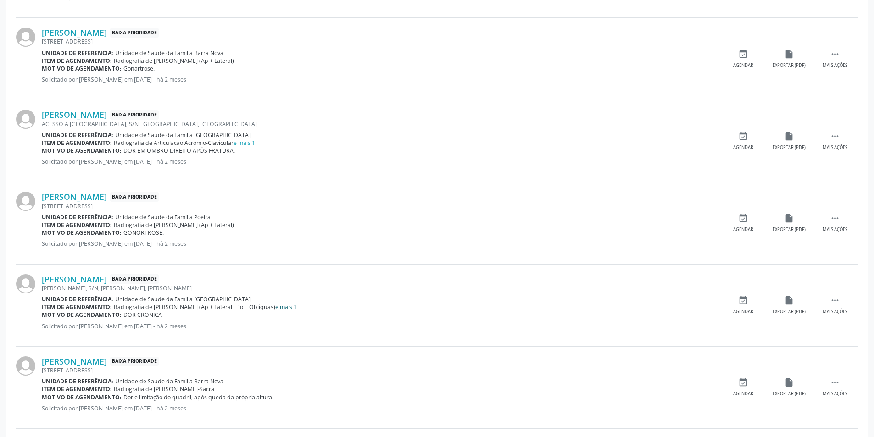
click at [282, 308] on link "e mais 1" at bounding box center [286, 307] width 22 height 8
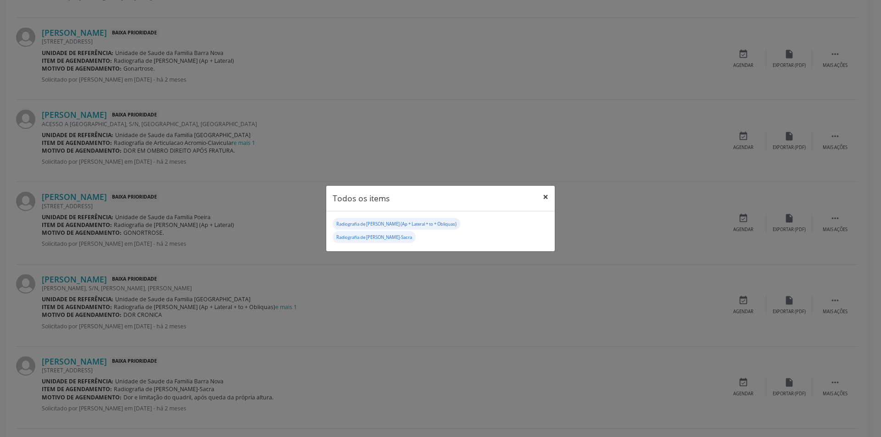
click at [545, 197] on button "×" at bounding box center [545, 197] width 18 height 22
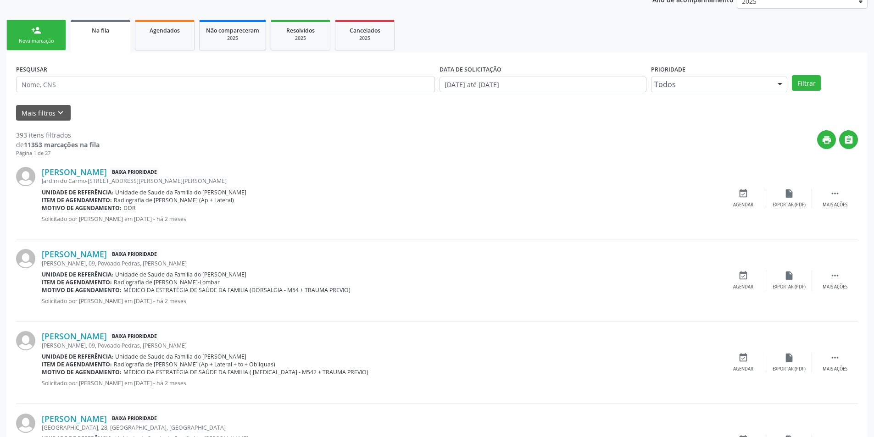
scroll to position [0, 0]
